Goal: Find specific page/section: Find specific page/section

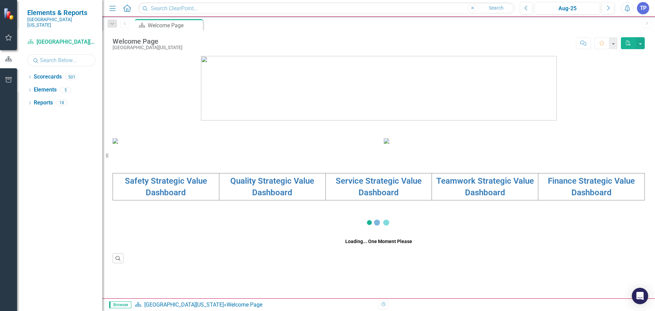
click at [54, 56] on input "text" at bounding box center [61, 60] width 68 height 12
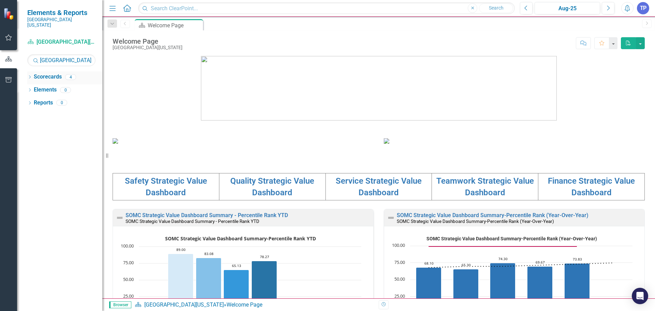
click at [41, 73] on link "Scorecards" at bounding box center [48, 77] width 28 height 8
click at [28, 76] on icon "Dropdown" at bounding box center [29, 78] width 5 height 4
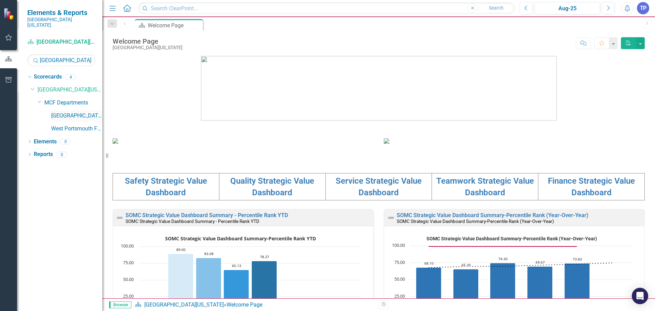
click at [78, 112] on link "[GEOGRAPHIC_DATA]" at bounding box center [76, 116] width 51 height 8
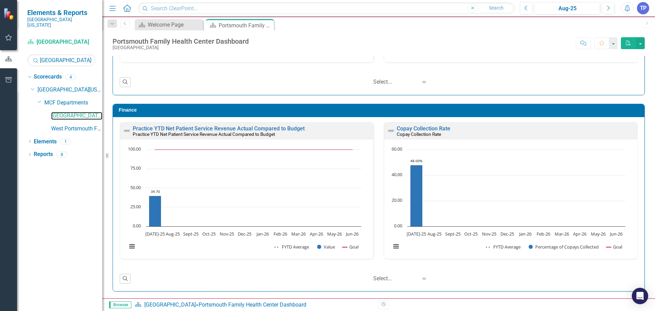
scroll to position [0, 0]
click at [76, 54] on input "[GEOGRAPHIC_DATA]" at bounding box center [61, 60] width 68 height 12
type input "p"
type input "[PERSON_NAME]"
click at [76, 112] on link "[PERSON_NAME], NP" at bounding box center [76, 116] width 51 height 8
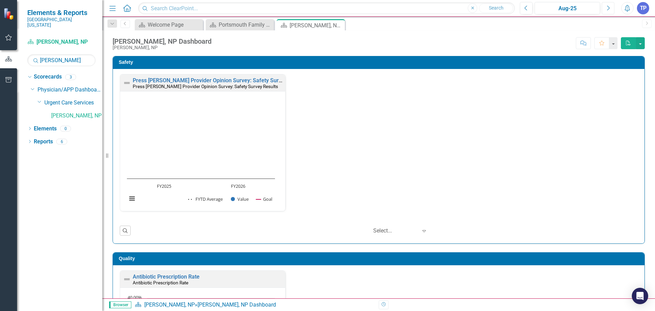
click at [608, 11] on icon "Next" at bounding box center [608, 8] width 4 height 6
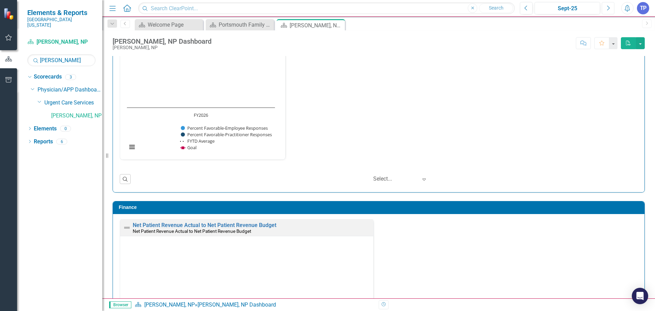
scroll to position [764, 0]
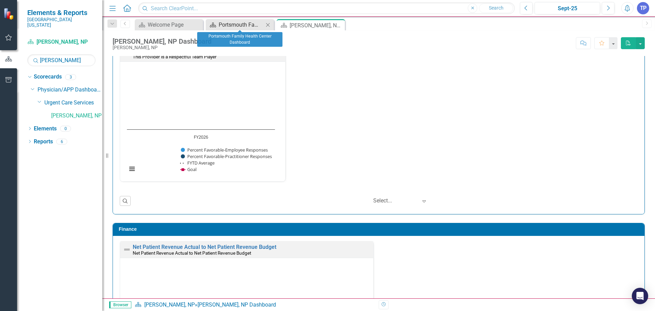
click at [227, 21] on div "Portsmouth Family Health Center Dashboard" at bounding box center [241, 24] width 45 height 9
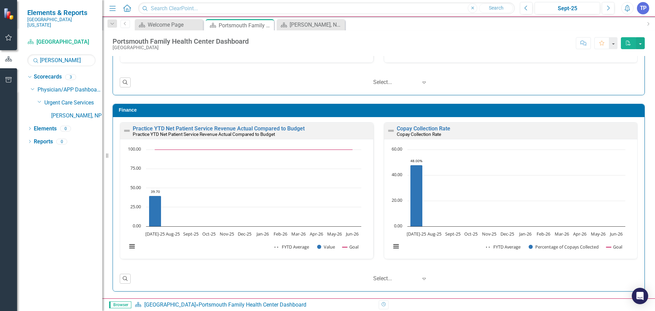
scroll to position [0, 0]
click at [90, 112] on link "[PERSON_NAME], NP" at bounding box center [76, 116] width 51 height 8
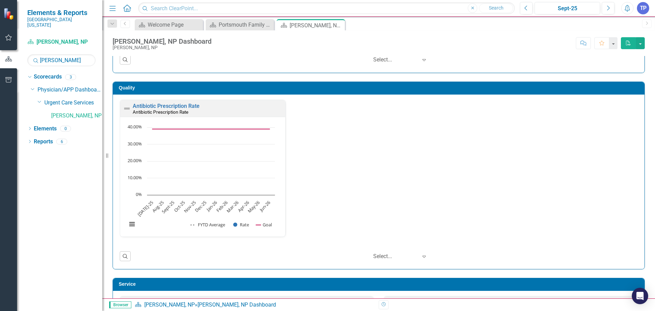
drag, startPoint x: 442, startPoint y: 179, endPoint x: 420, endPoint y: 199, distance: 29.0
click at [420, 199] on div "Antibiotic Prescription Rate Antibiotic Prescription Rate Loading... Chart Comb…" at bounding box center [379, 173] width 528 height 146
